Goal: Obtain resource: Download file/media

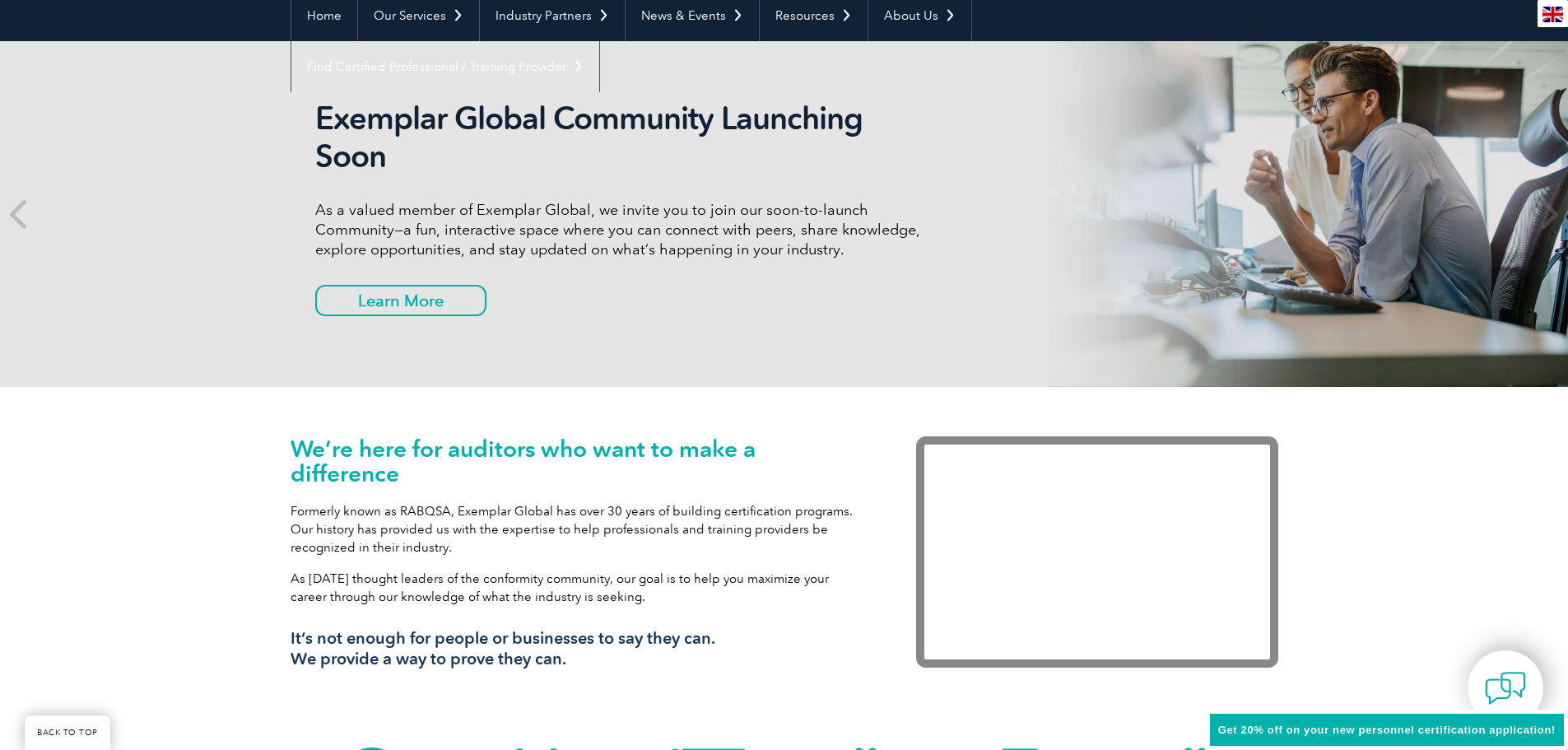
scroll to position [247, 0]
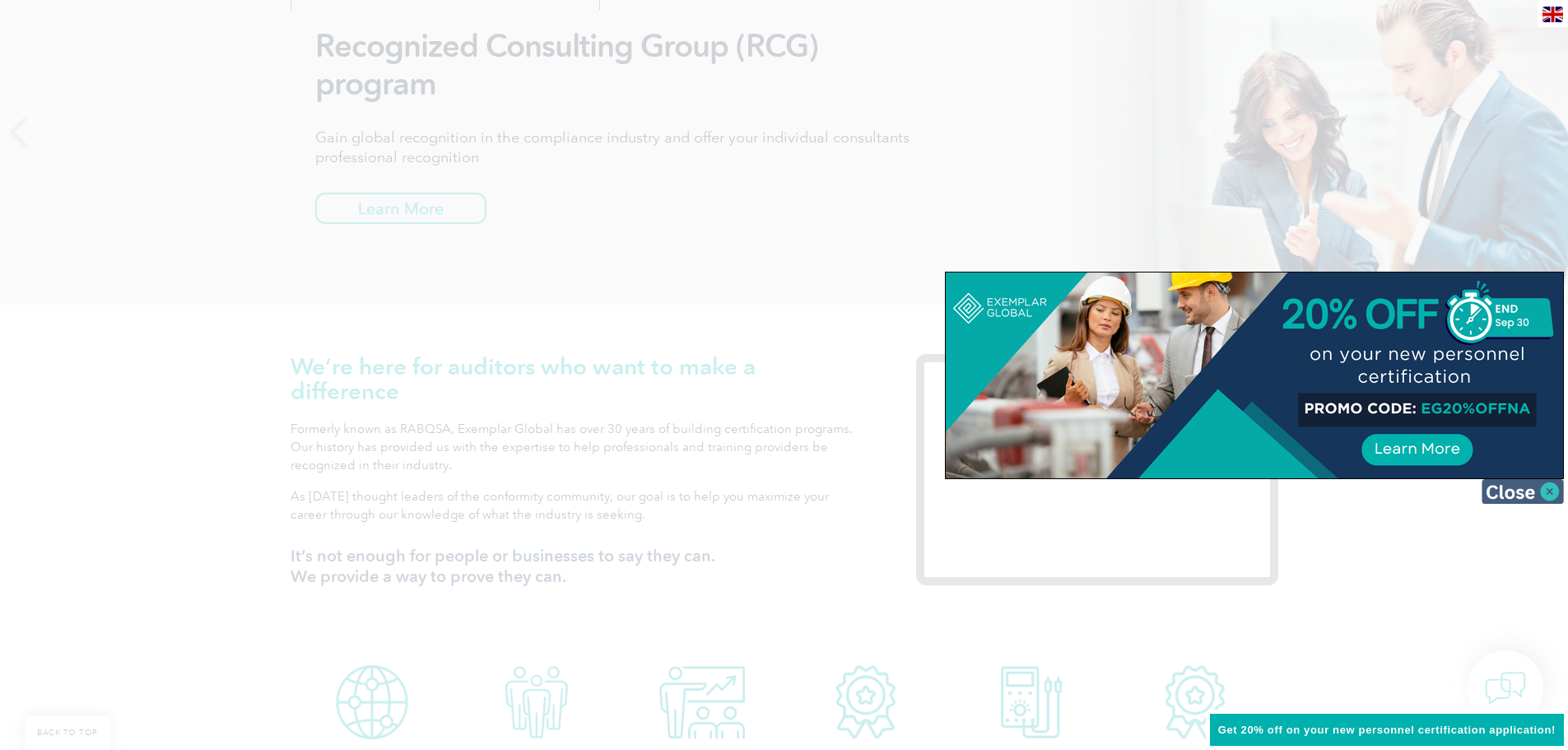
click at [1543, 489] on img at bounding box center [1522, 491] width 82 height 25
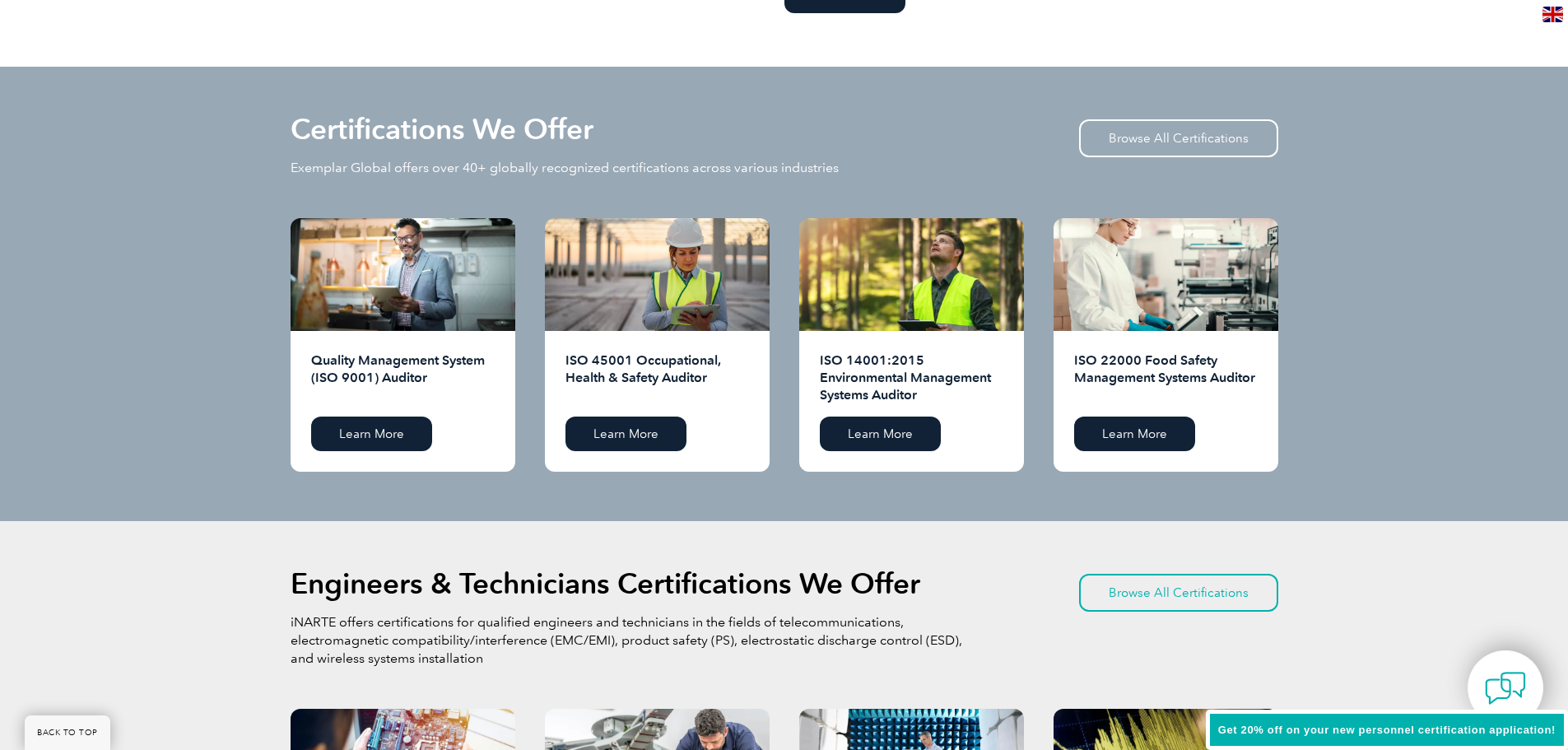
scroll to position [1564, 0]
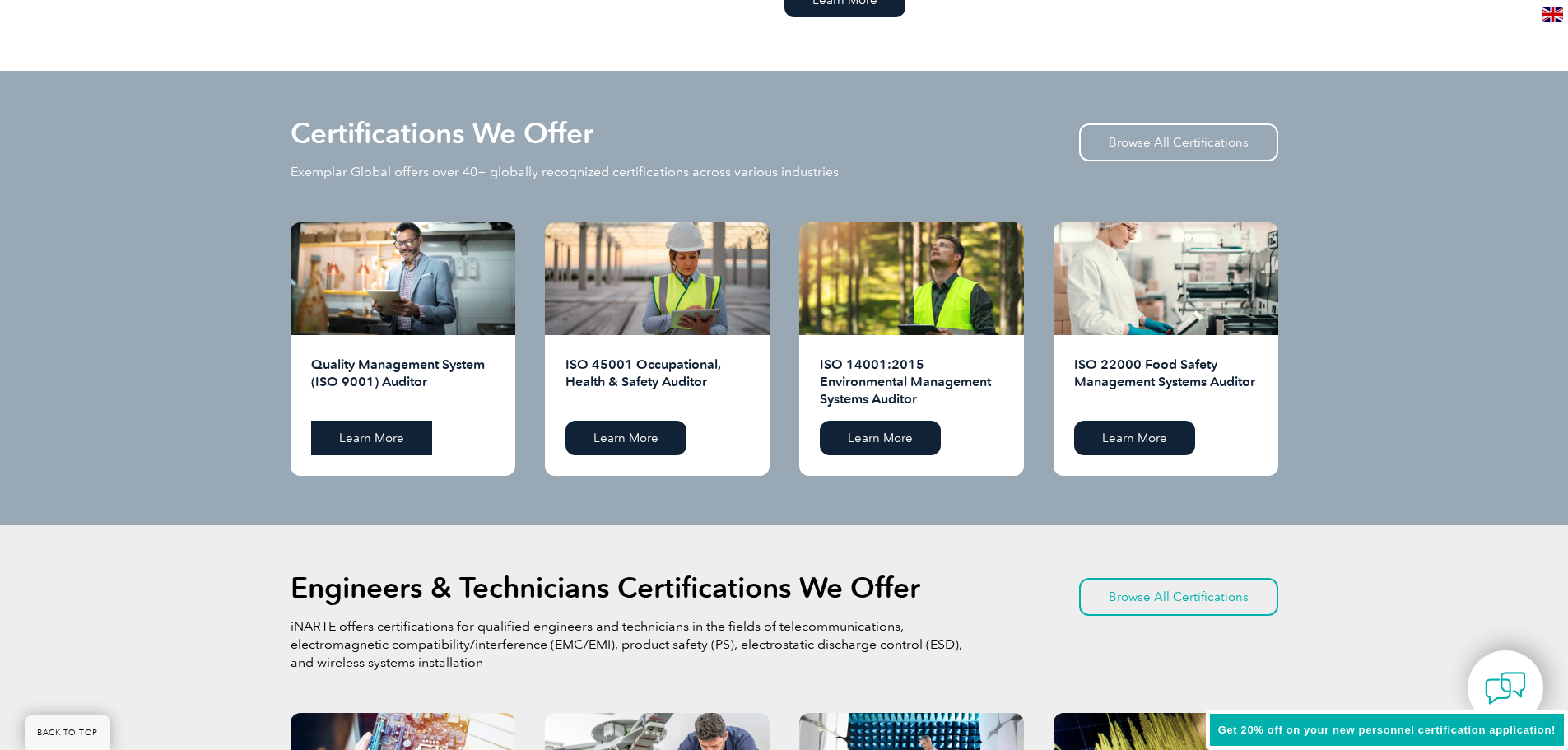
click at [358, 435] on link "Learn More" at bounding box center [371, 438] width 121 height 35
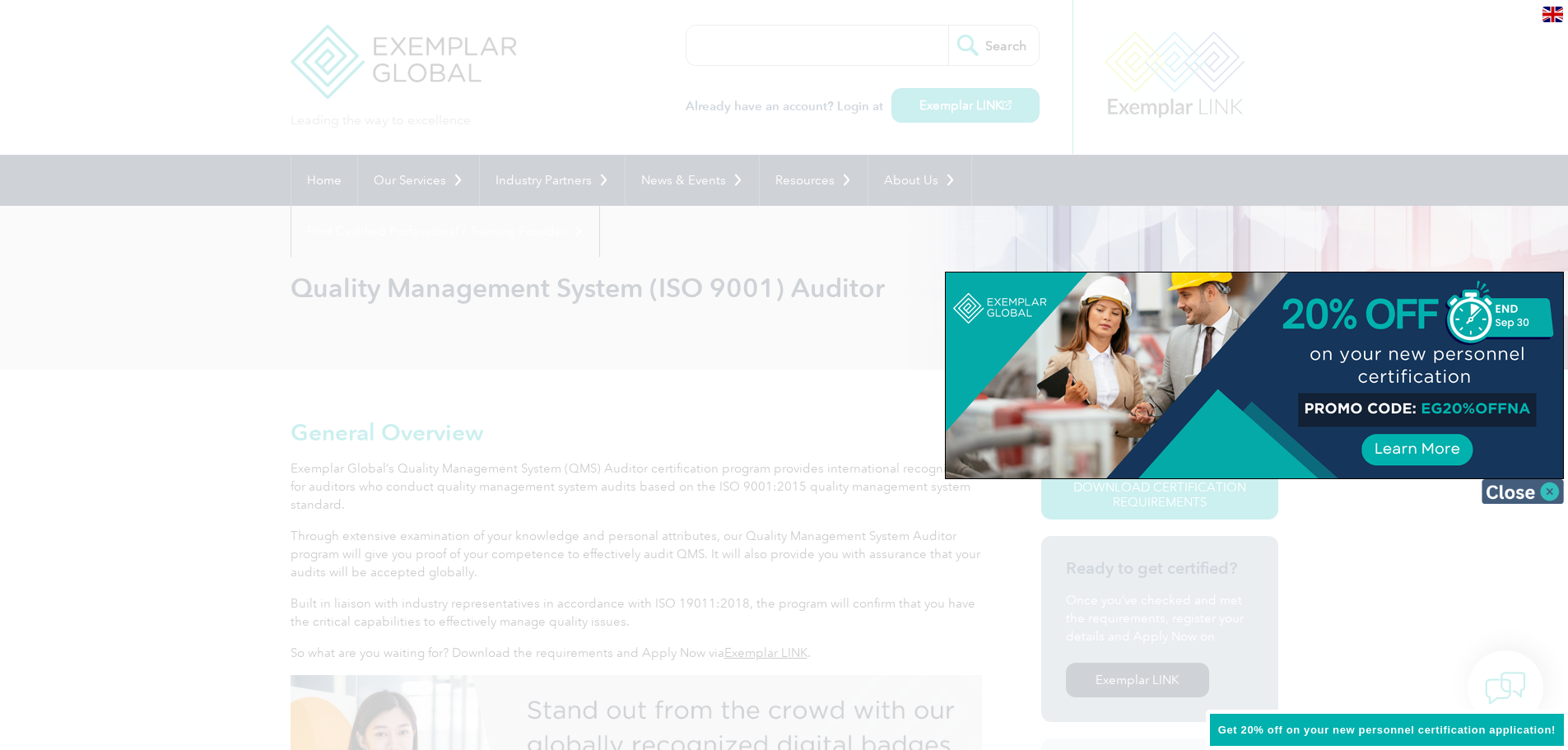
click at [1539, 490] on img at bounding box center [1522, 491] width 82 height 25
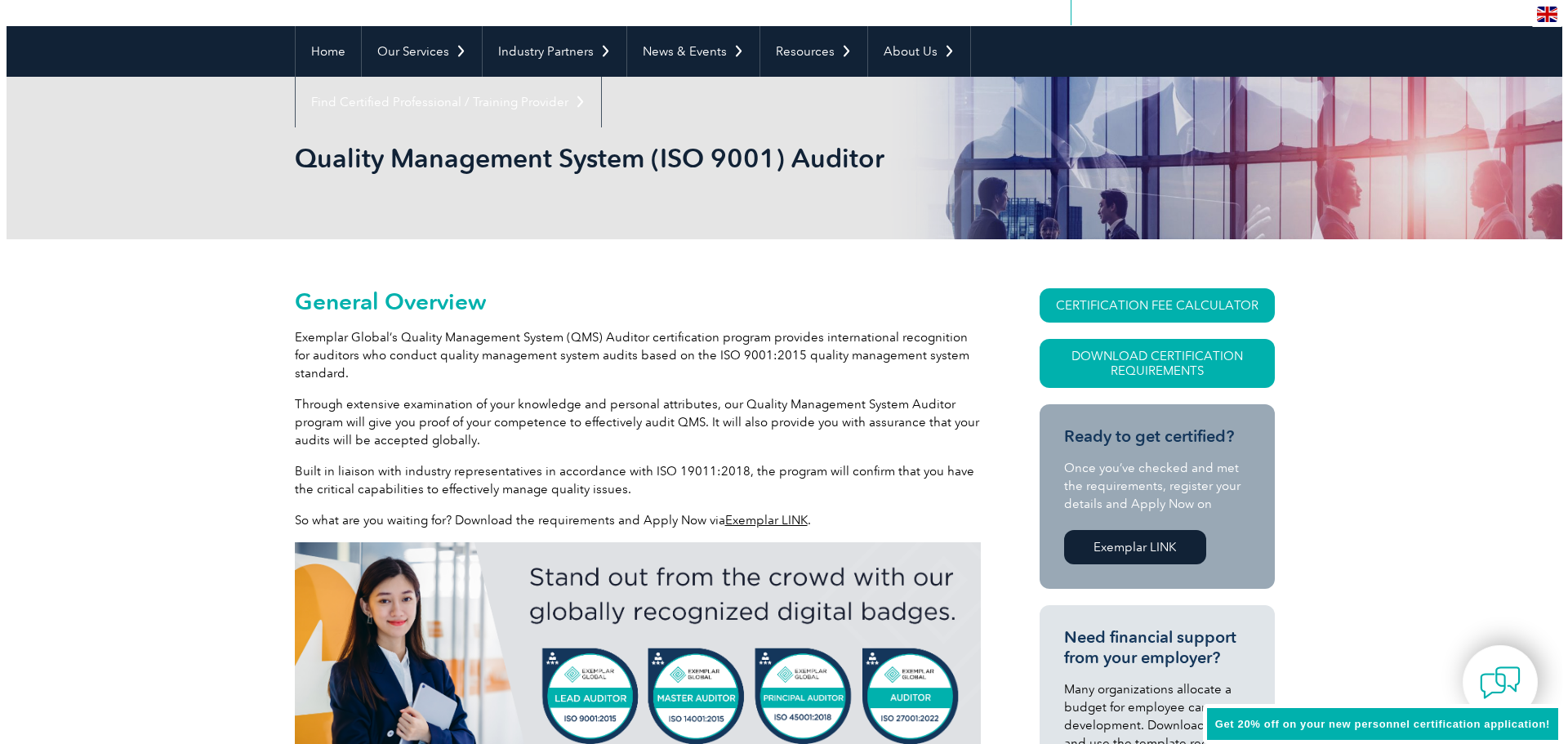
scroll to position [163, 0]
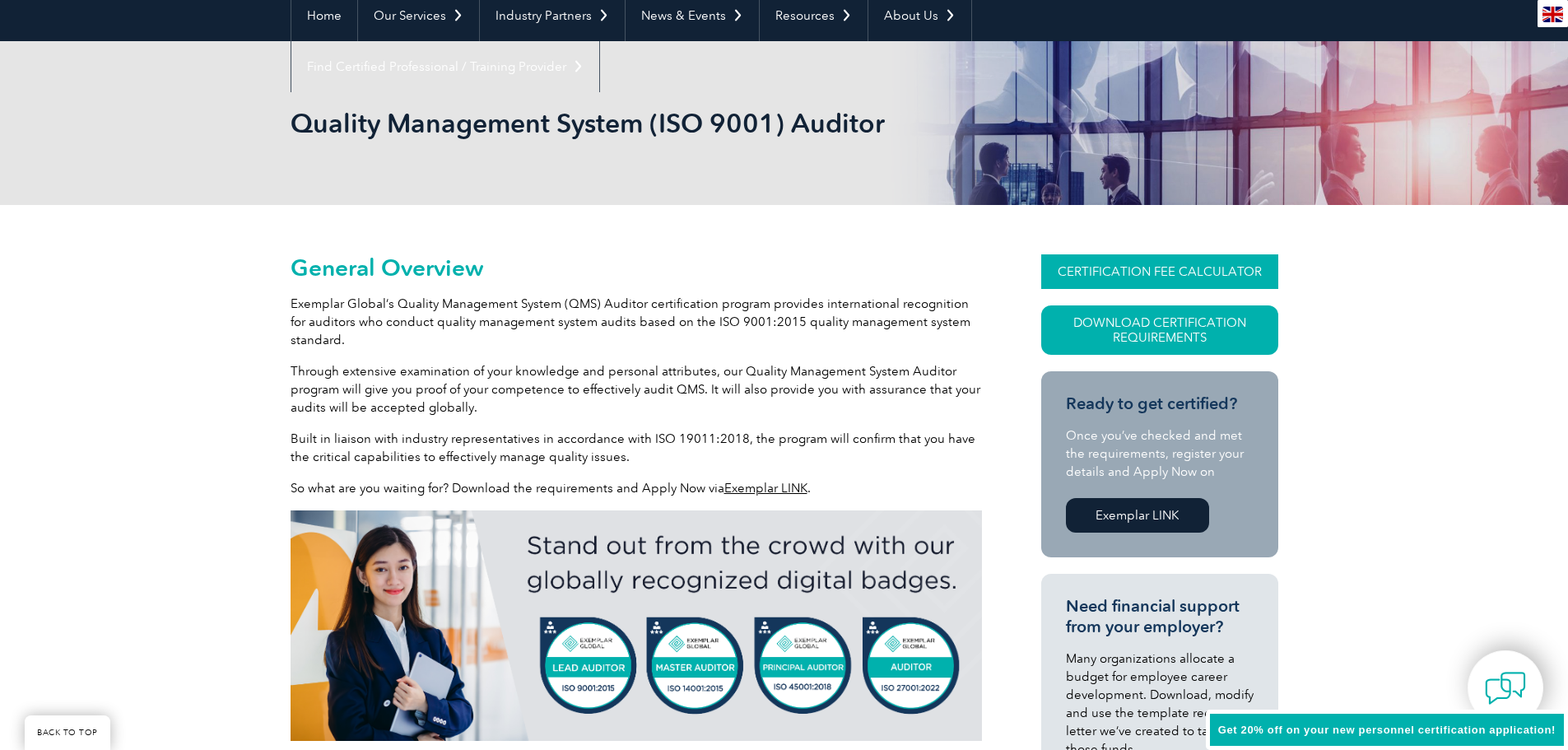
click at [1095, 279] on link "CERTIFICATION FEE CALCULATOR" at bounding box center [1159, 272] width 237 height 35
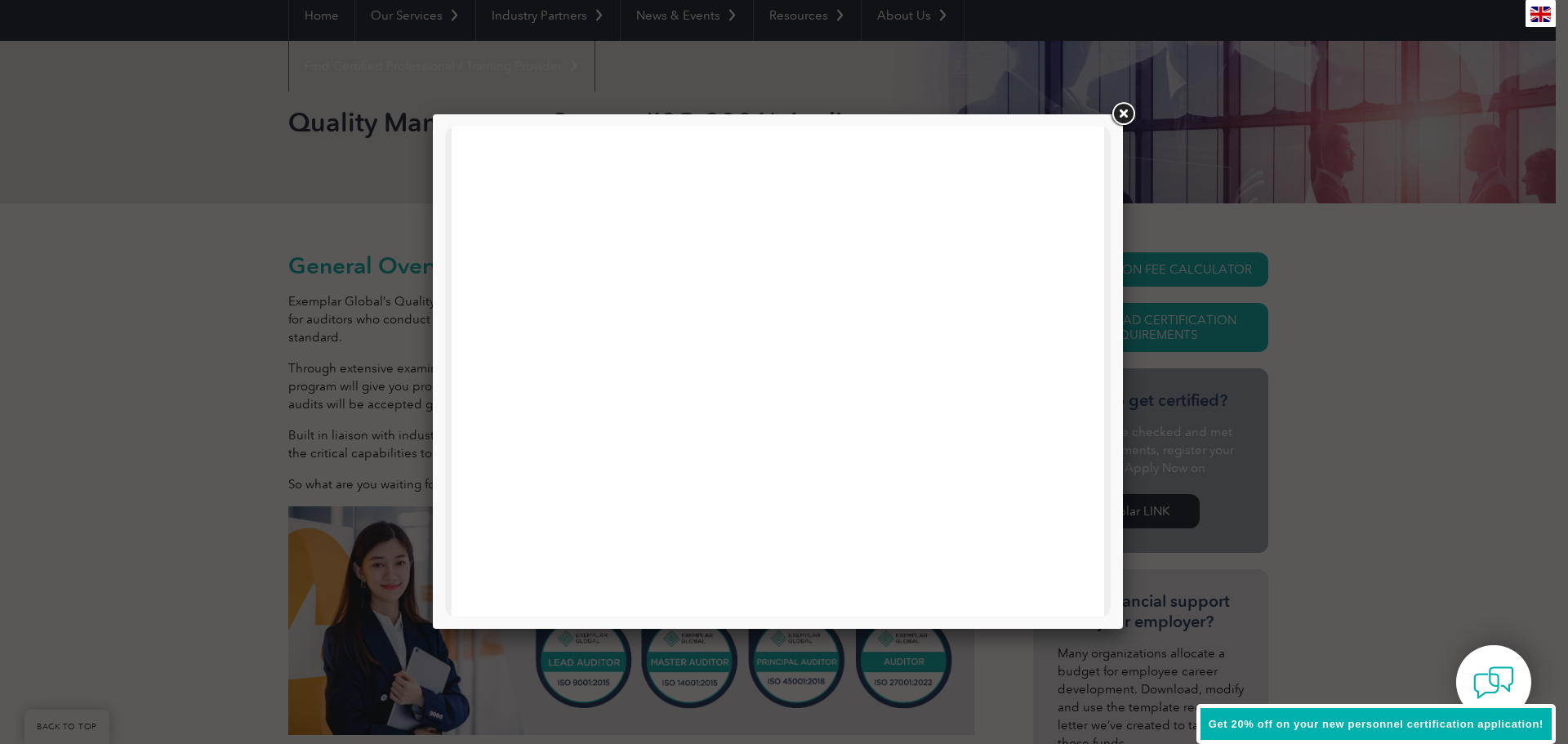
scroll to position [572, 0]
click at [1124, 109] on link at bounding box center [1123, 114] width 29 height 29
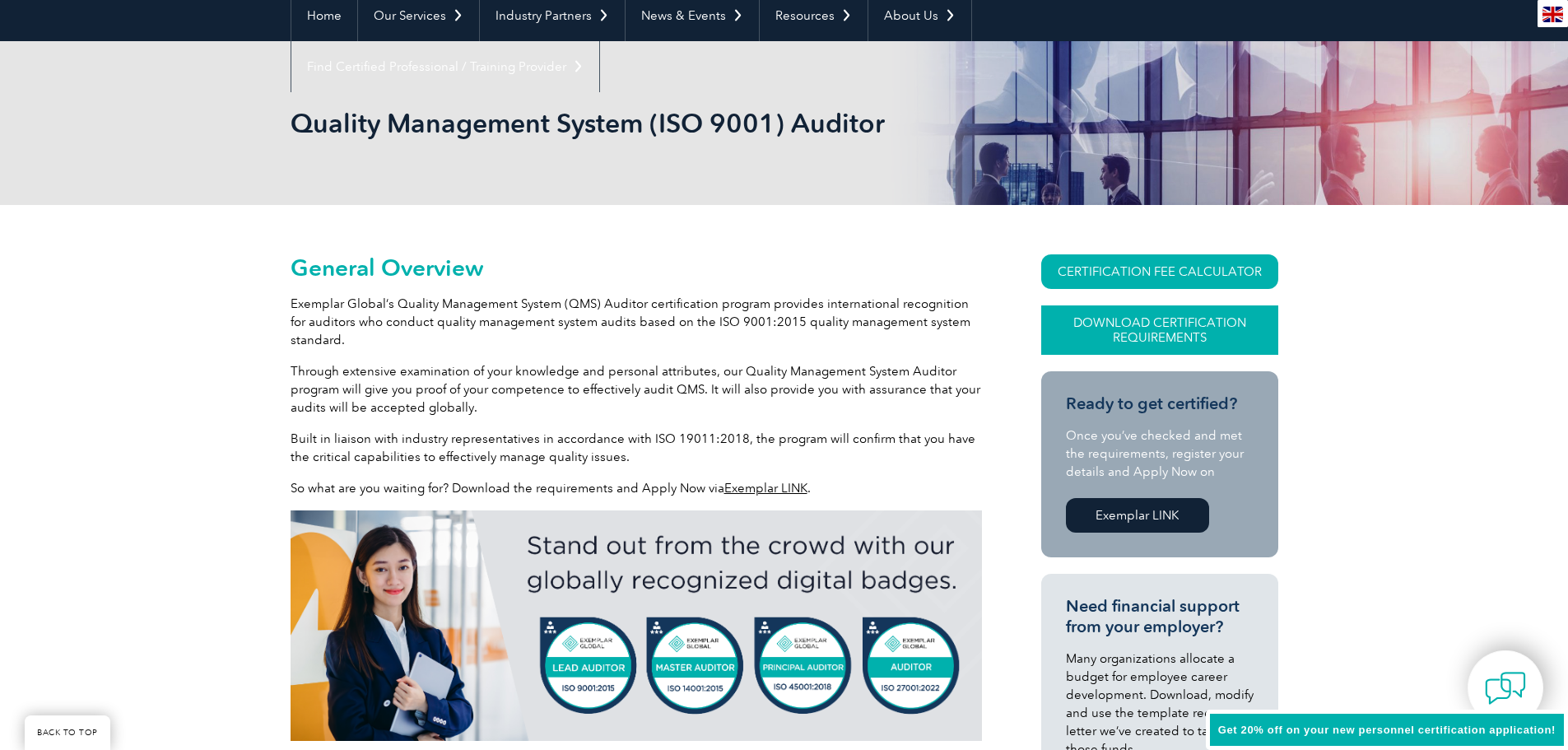
click at [1119, 339] on link "Download Certification Requirements" at bounding box center [1159, 330] width 237 height 49
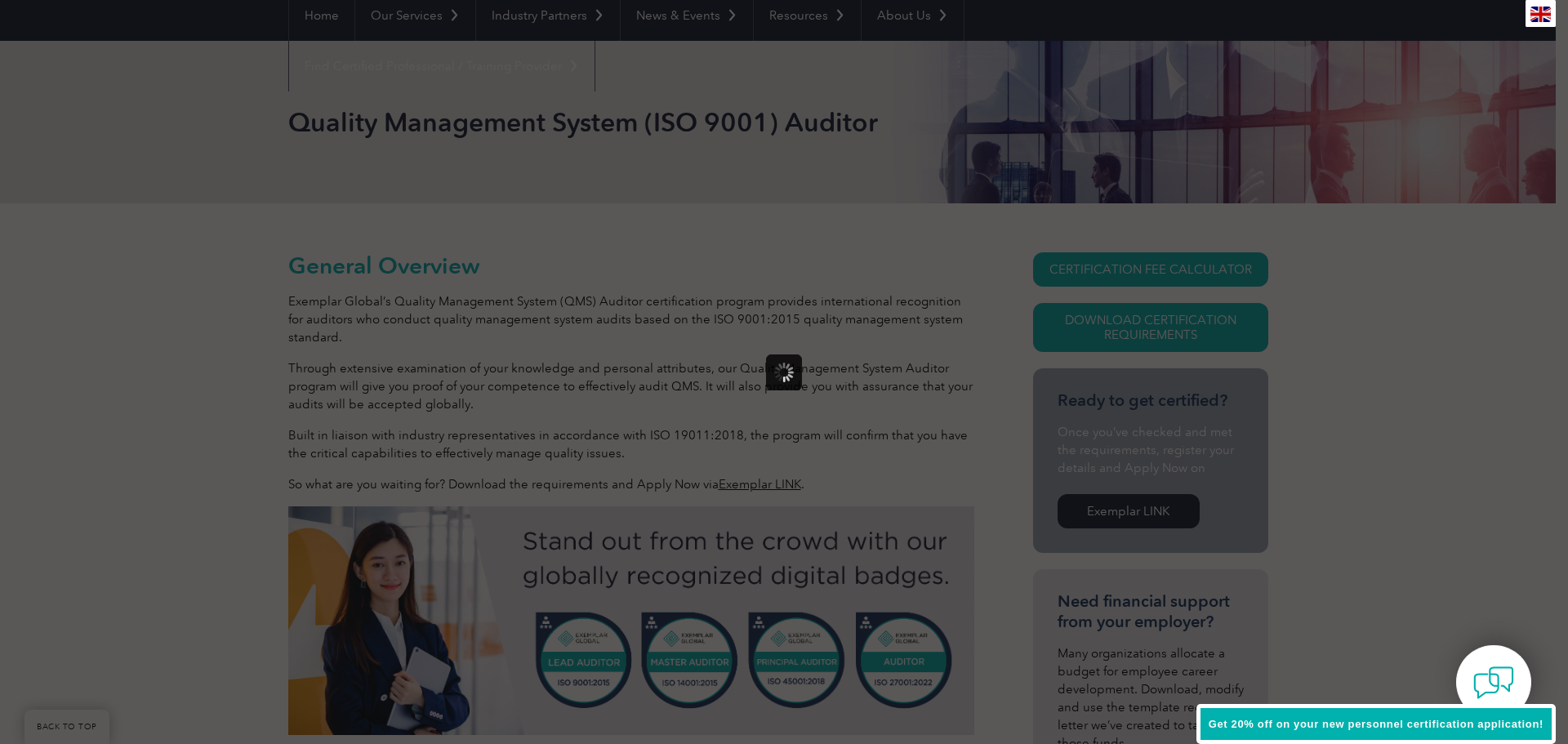
scroll to position [0, 0]
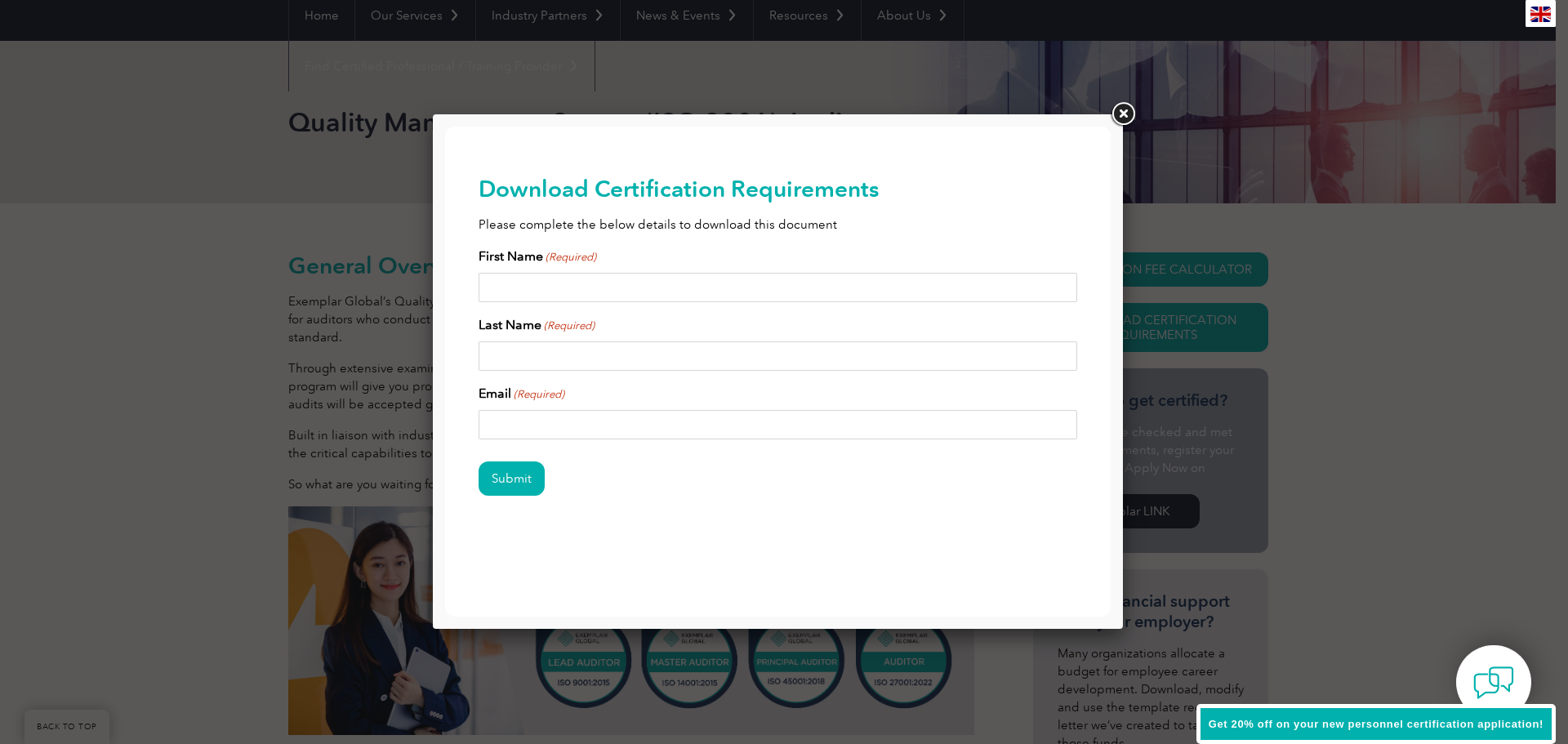
click at [580, 280] on input "First Name (Required)" at bounding box center [779, 287] width 599 height 29
type input "Saurav"
type input "Bakshi"
type input "bakshisaurav@gmail.com"
click at [514, 486] on input "Submit" at bounding box center [512, 479] width 66 height 34
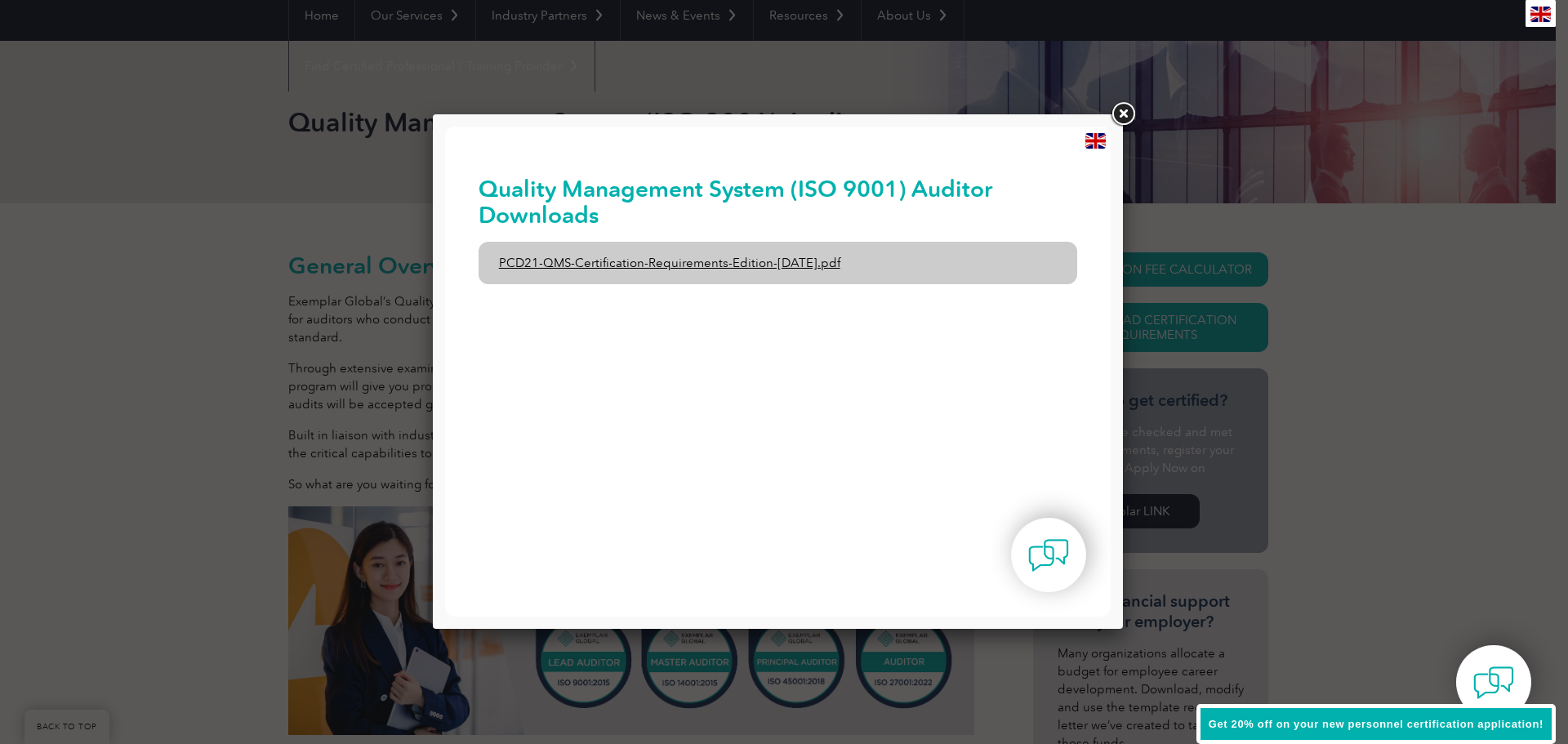
click at [700, 270] on link "PCD21-QMS-Certification-Requirements-Edition-2-April-2022.pdf" at bounding box center [779, 262] width 599 height 43
